Goal: Transaction & Acquisition: Purchase product/service

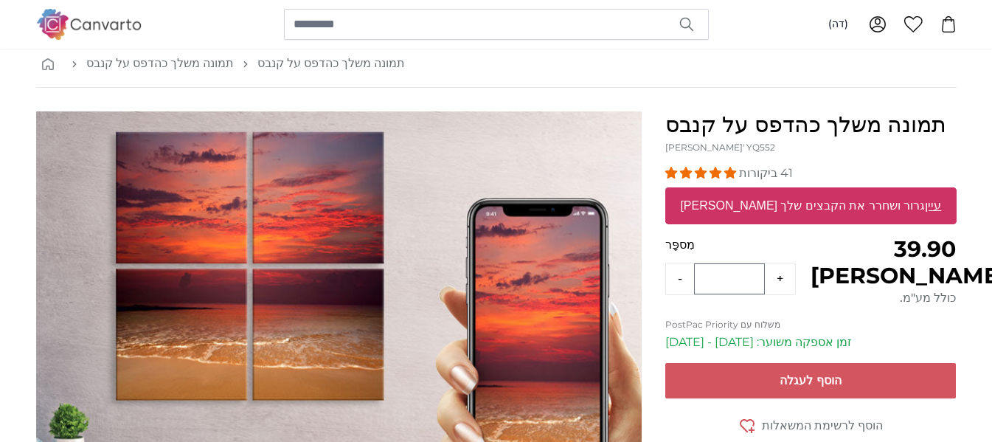
click at [801, 213] on label "גרור ושחרר את הקבצים שלך או עיין" at bounding box center [810, 206] width 273 height 30
click at [801, 192] on input "גרור ושחרר את הקבצים שלך או עיין" at bounding box center [811, 189] width 291 height 4
type input "**********"
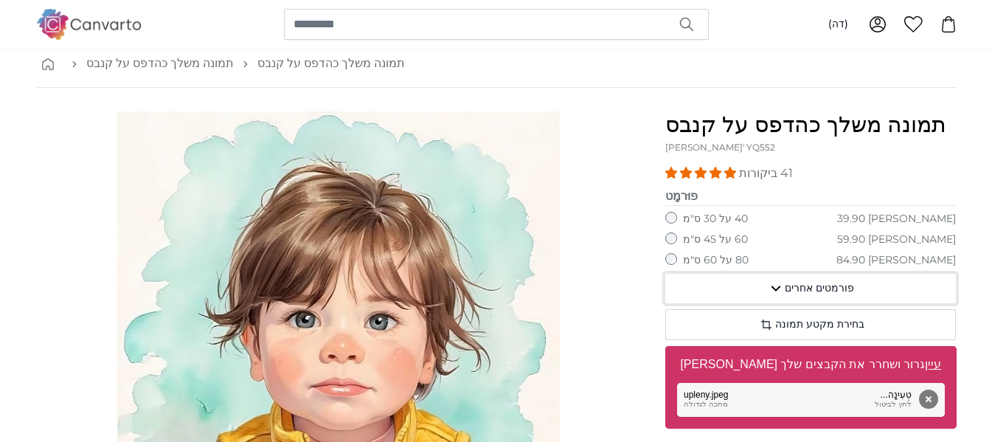
click at [775, 288] on icon "button" at bounding box center [776, 289] width 18 height 18
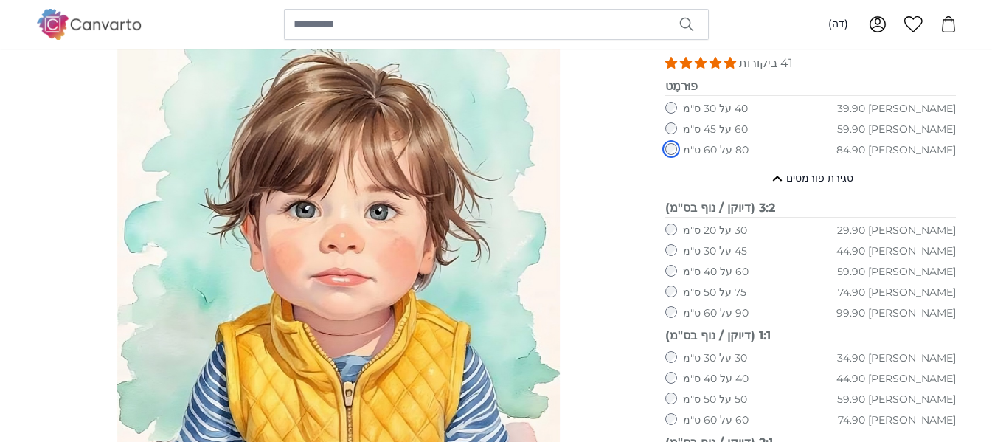
scroll to position [148, 0]
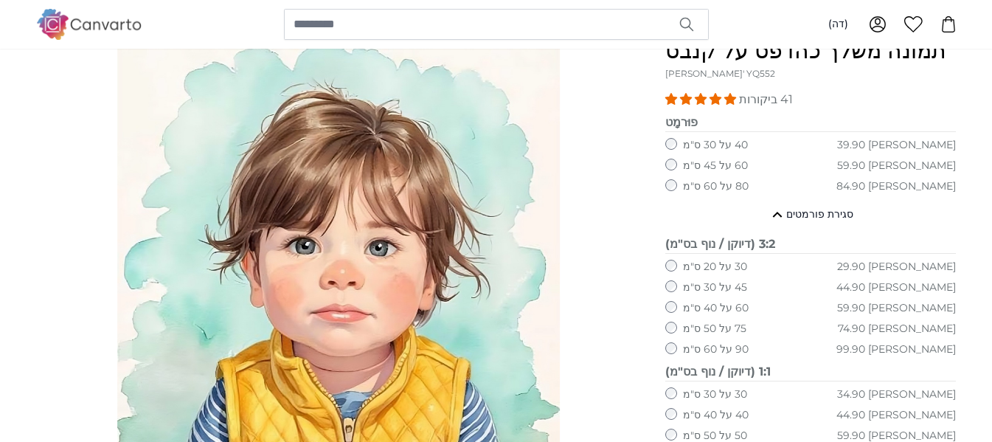
click at [854, 274] on div "30 על 20 ס"מ 29.90 [PERSON_NAME]" at bounding box center [811, 267] width 291 height 15
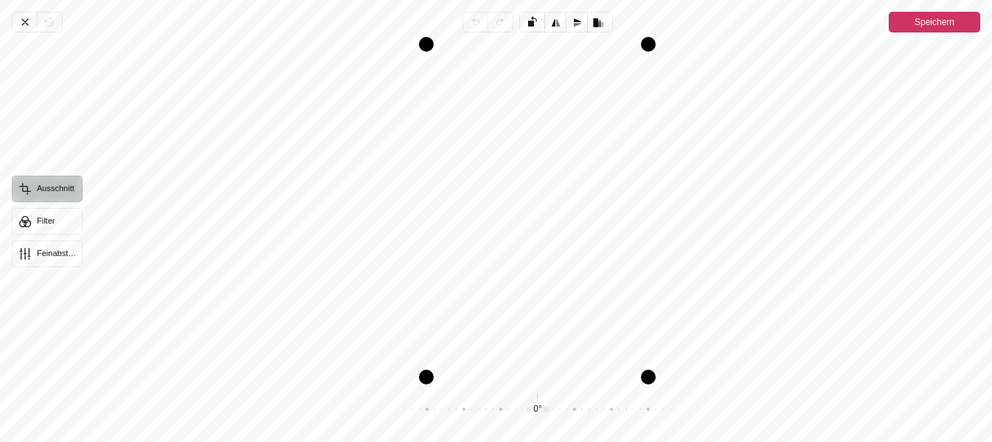
click at [930, 31] on span "Speichern" at bounding box center [935, 22] width 40 height 21
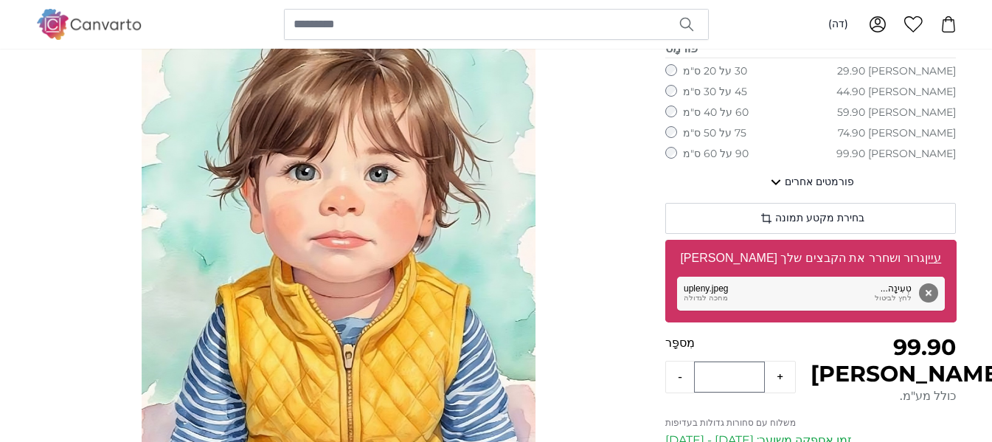
scroll to position [148, 0]
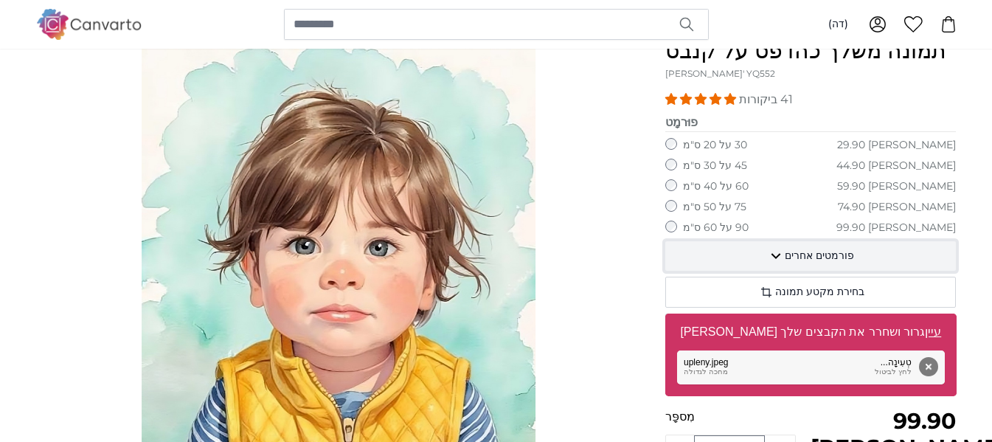
click at [839, 260] on font "פורמטים אחרים" at bounding box center [819, 255] width 69 height 13
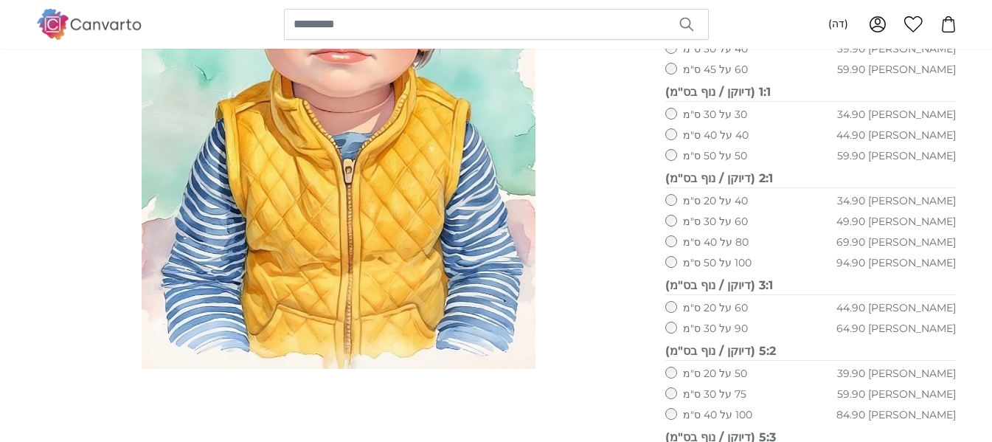
scroll to position [369, 0]
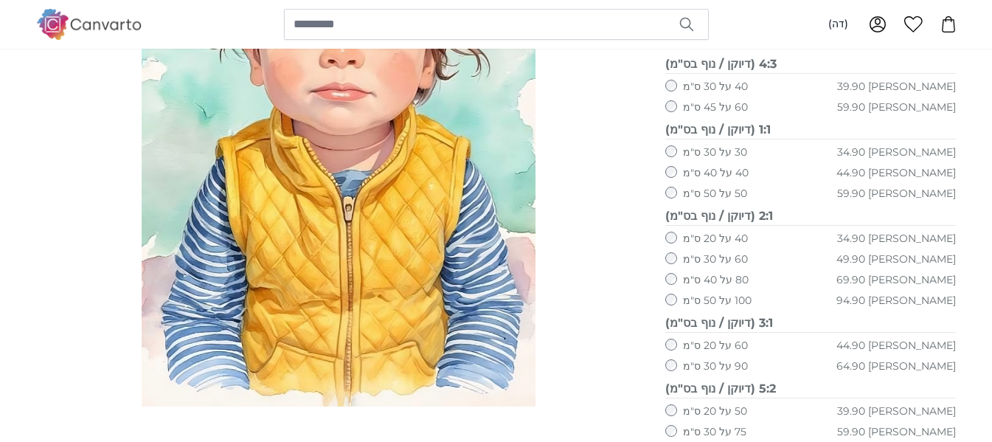
click at [848, 306] on div "100 על 50 ס"מ 94.90 [PERSON_NAME]" at bounding box center [811, 301] width 291 height 15
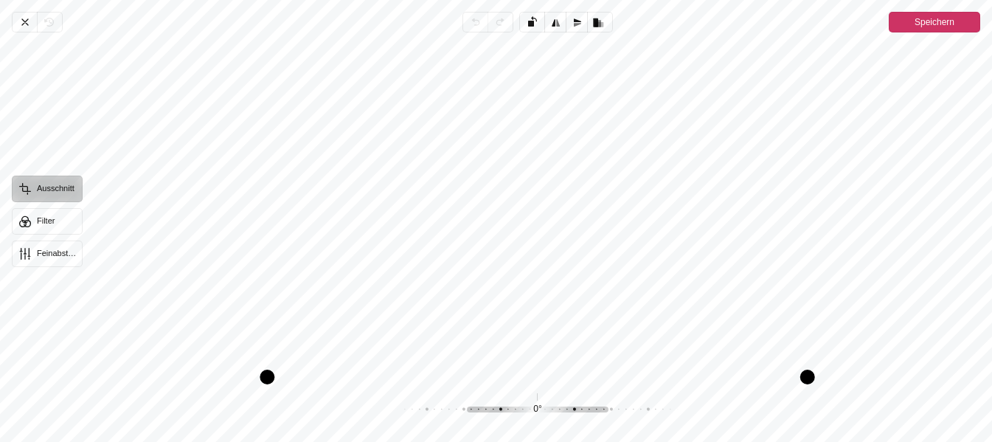
drag, startPoint x: 621, startPoint y: 42, endPoint x: 646, endPoint y: 44, distance: 25.2
click at [646, 44] on div "צִיוּר" at bounding box center [537, 210] width 886 height 333
